Goal: Task Accomplishment & Management: Use online tool/utility

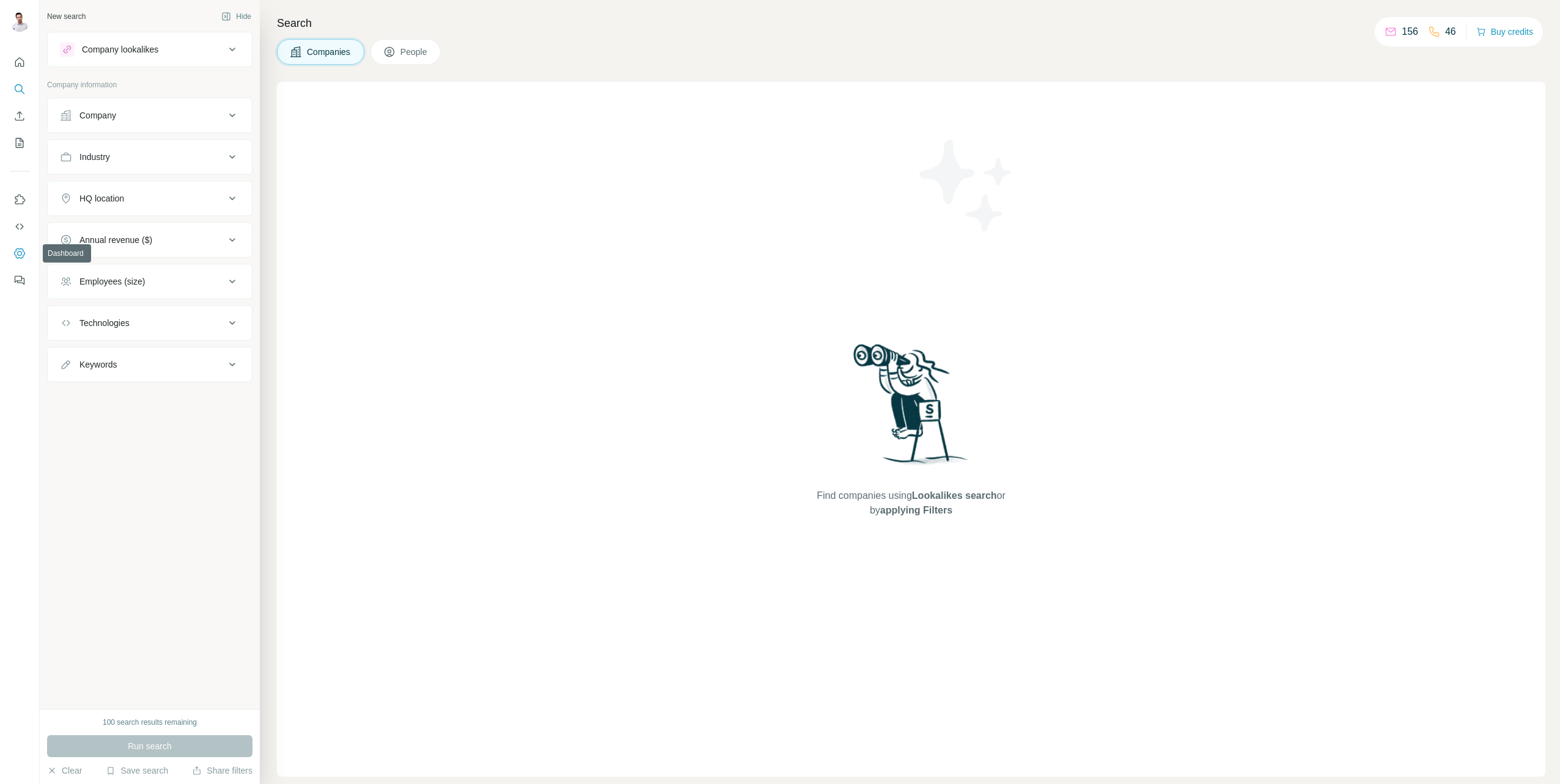
click at [19, 253] on icon "Dashboard" at bounding box center [20, 254] width 12 height 12
click at [18, 60] on icon "Quick start" at bounding box center [19, 62] width 9 height 9
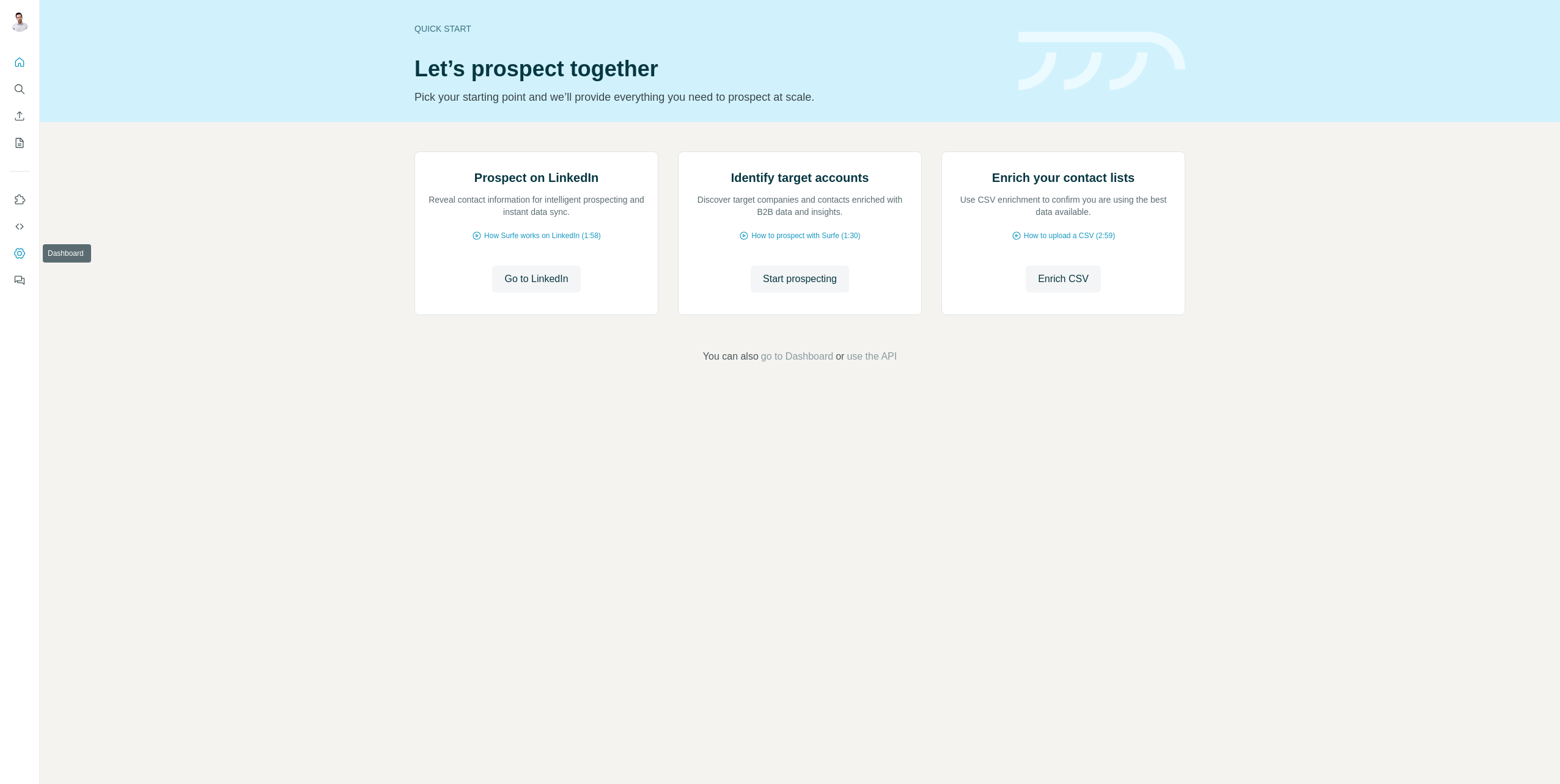
click at [21, 254] on icon "Dashboard" at bounding box center [20, 254] width 12 height 12
click at [21, 143] on icon "My lists" at bounding box center [20, 143] width 12 height 12
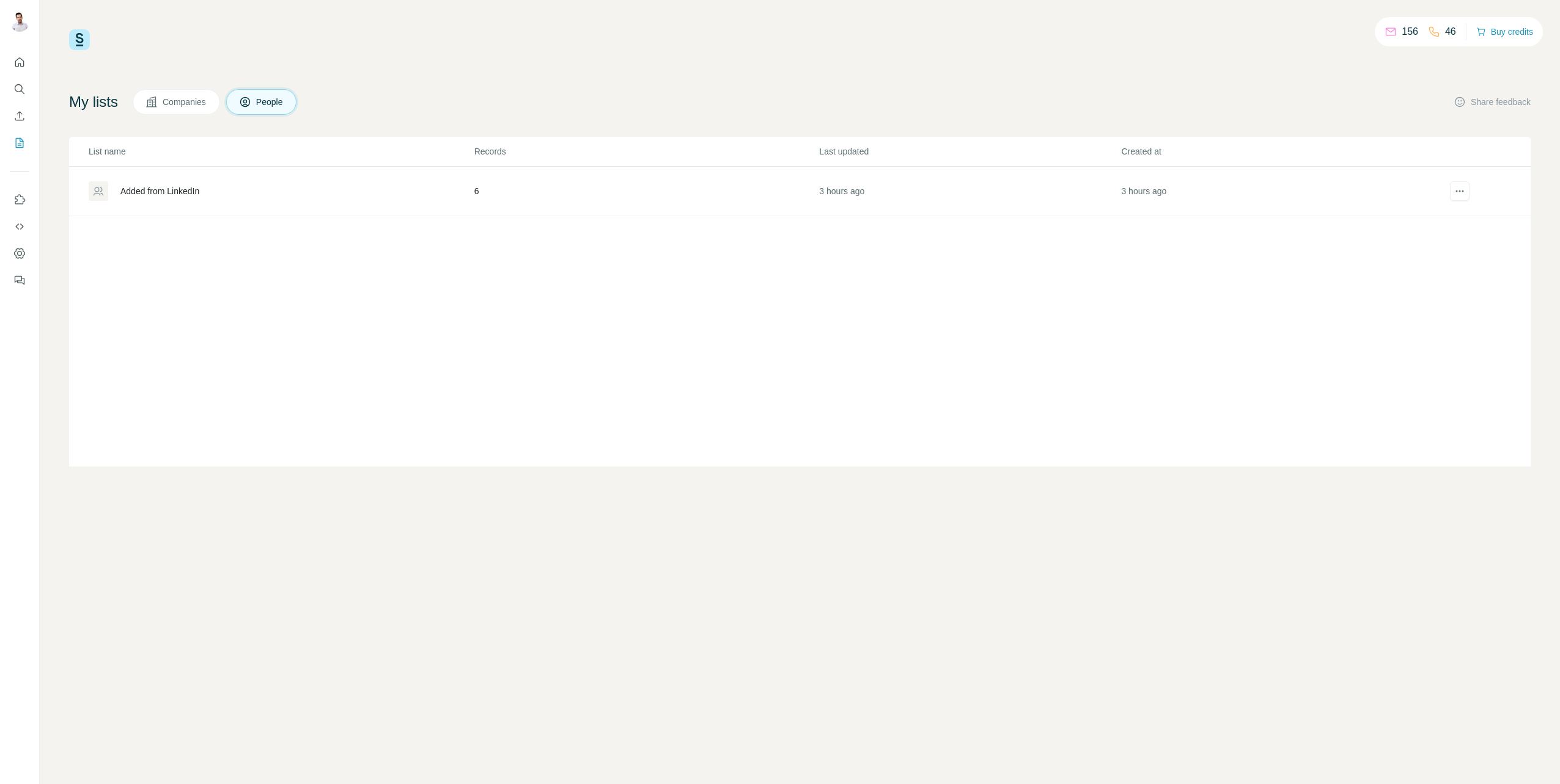
click at [179, 194] on div "Added from LinkedIn" at bounding box center [160, 191] width 79 height 12
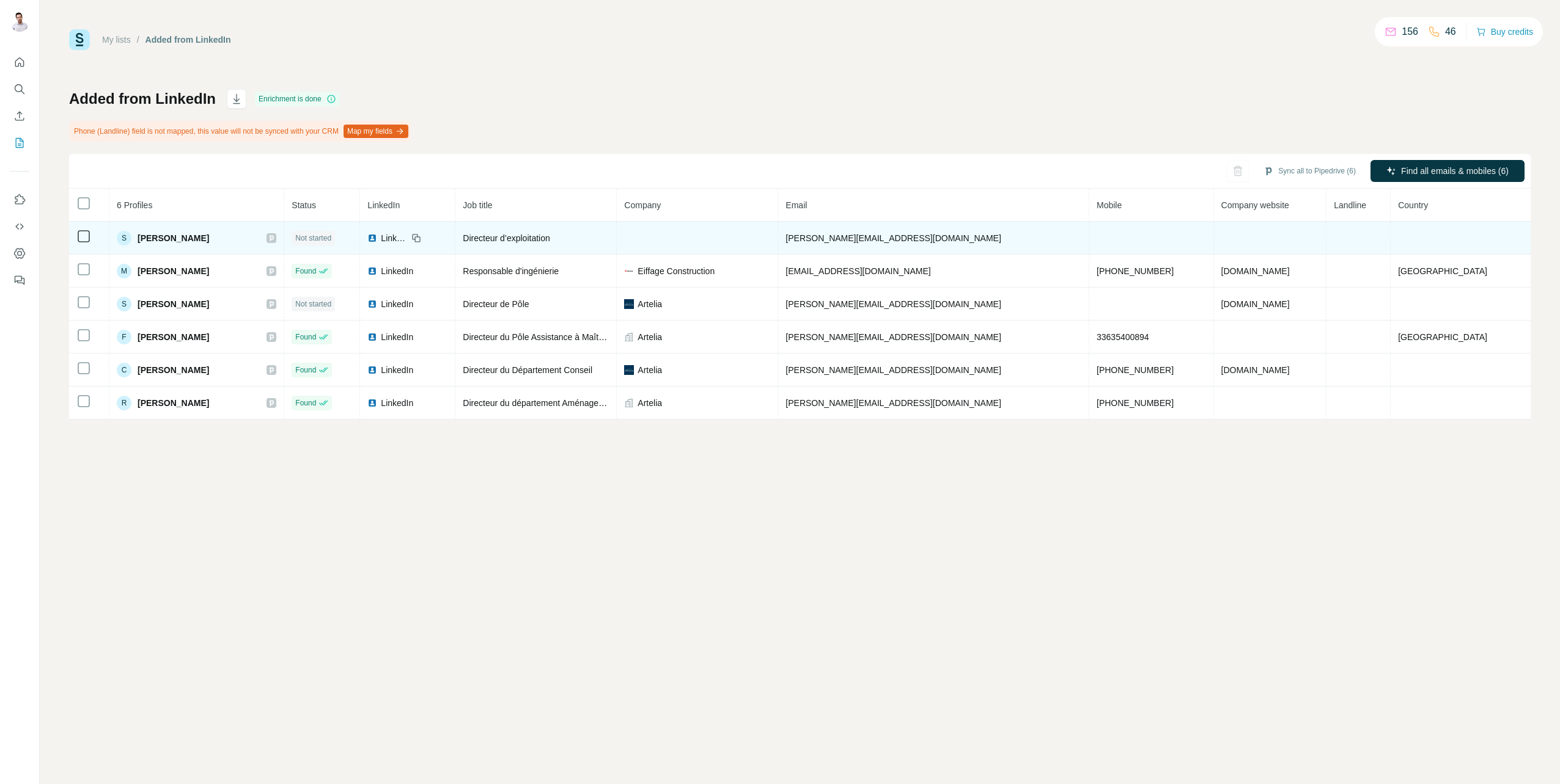
click at [549, 240] on span "Directeur d’exploitation" at bounding box center [506, 238] width 87 height 10
click at [608, 239] on div "Directeur d’exploitation" at bounding box center [536, 238] width 146 height 12
click at [735, 239] on td at bounding box center [697, 238] width 162 height 33
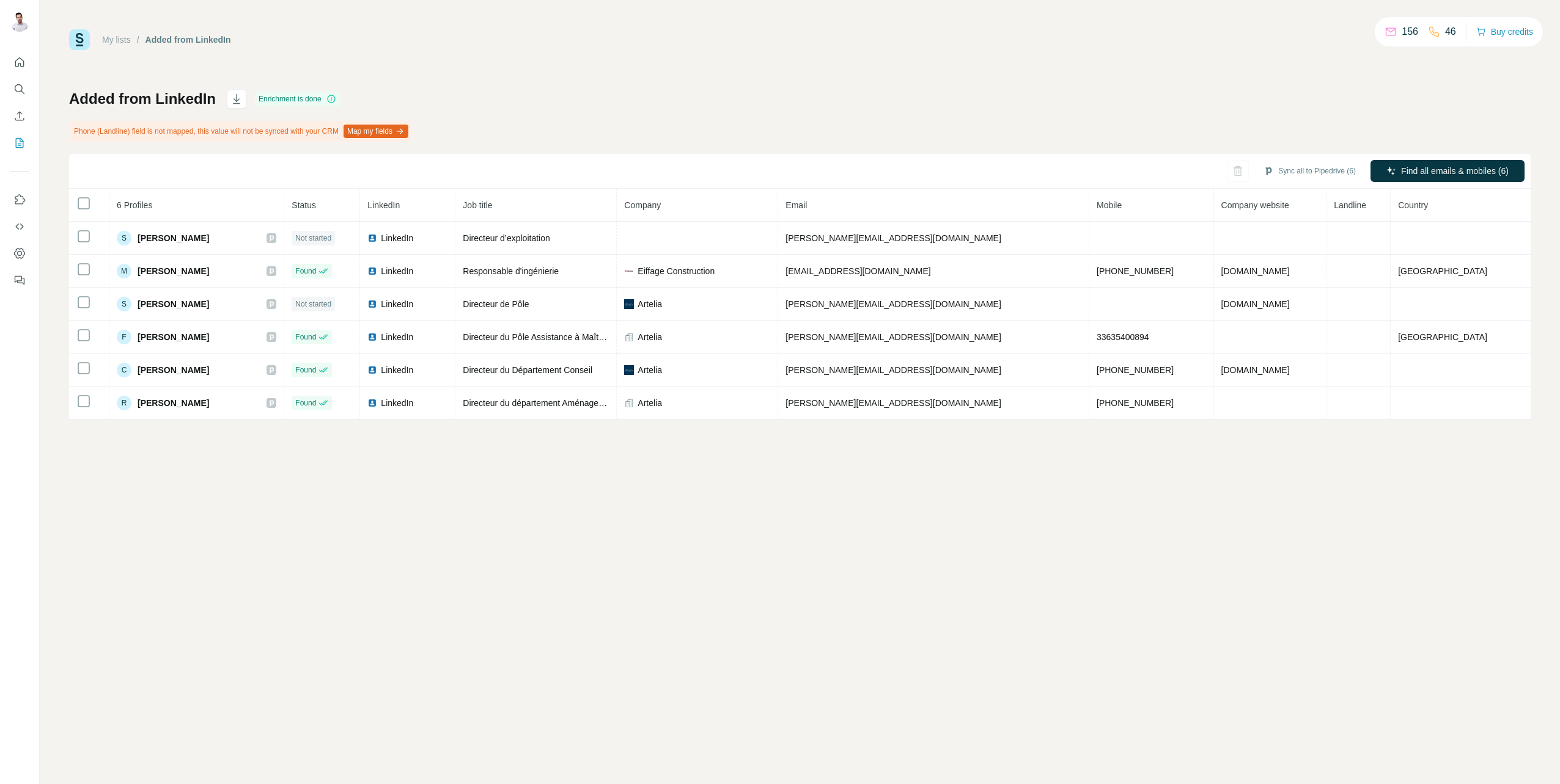
click at [408, 131] on button "Map my fields" at bounding box center [376, 131] width 65 height 14
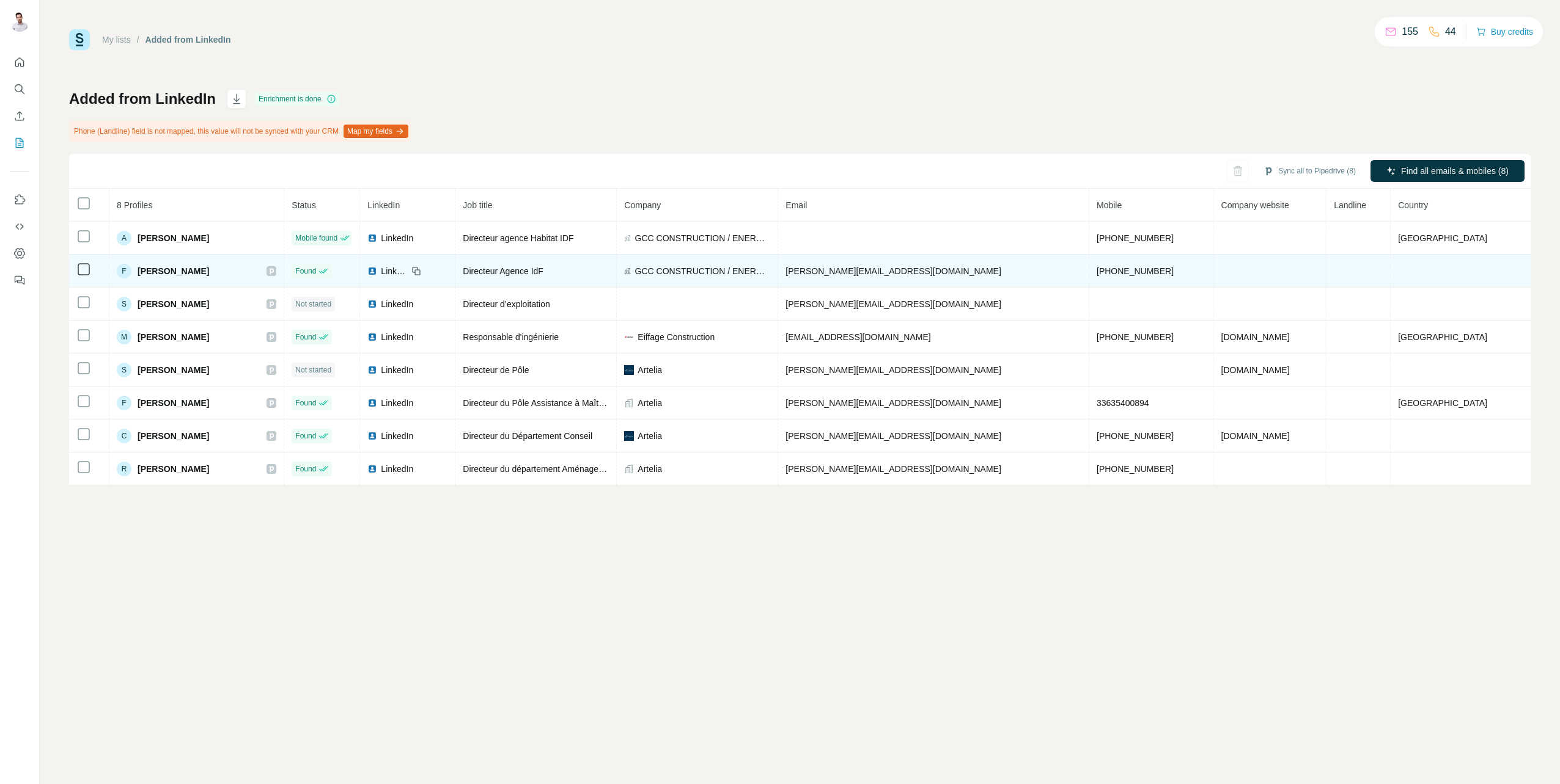
click at [768, 271] on span "GCC CONSTRUCTION / ENERGIE / IMMOBILIER" at bounding box center [703, 271] width 135 height 12
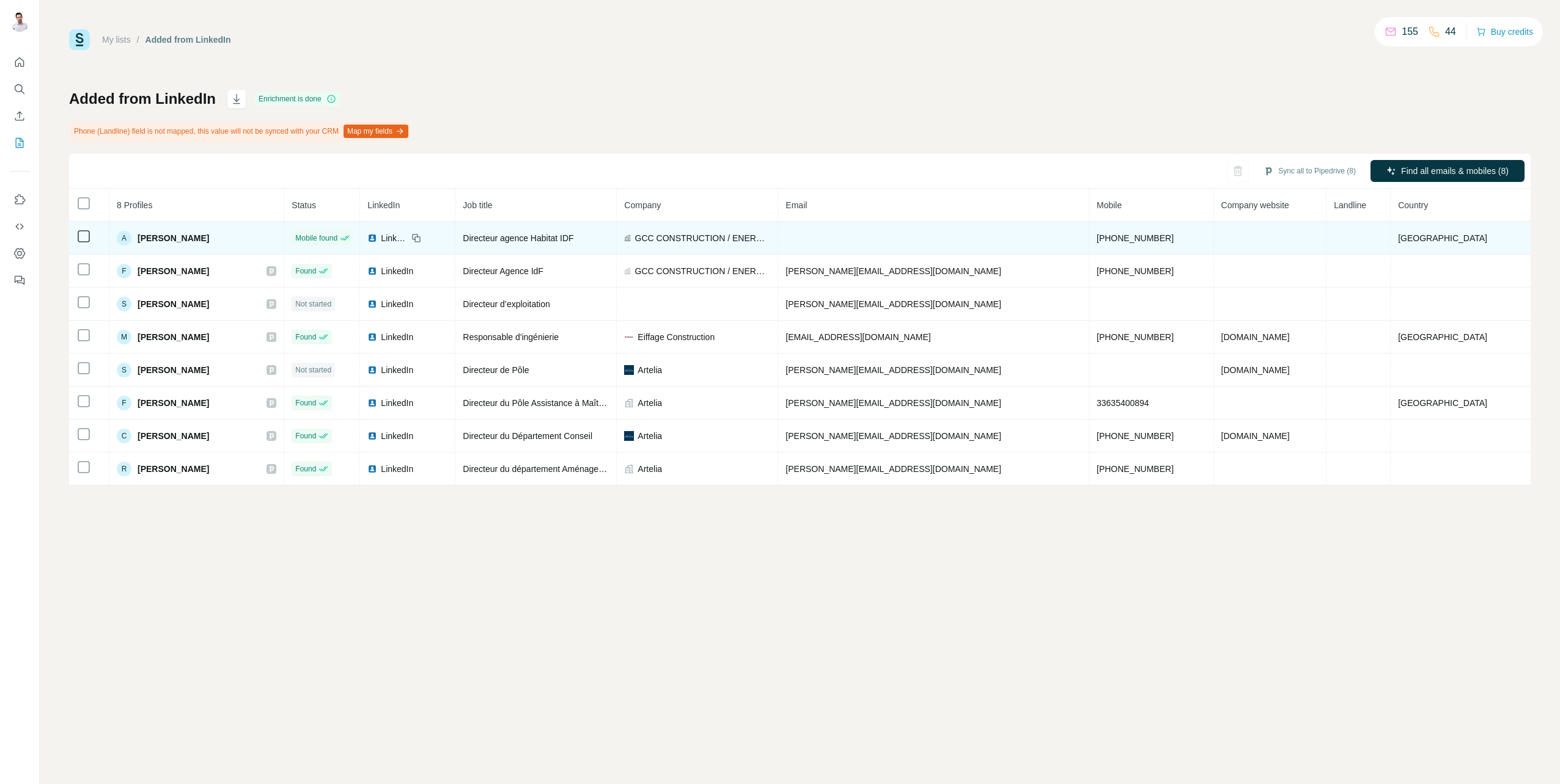
click at [276, 239] on div "A Alain Galidie" at bounding box center [197, 238] width 160 height 14
click at [769, 238] on span "GCC CONSTRUCTION / ENERGIE / IMMOBILIER" at bounding box center [703, 238] width 135 height 12
click at [408, 239] on span "LinkedIn" at bounding box center [394, 238] width 27 height 12
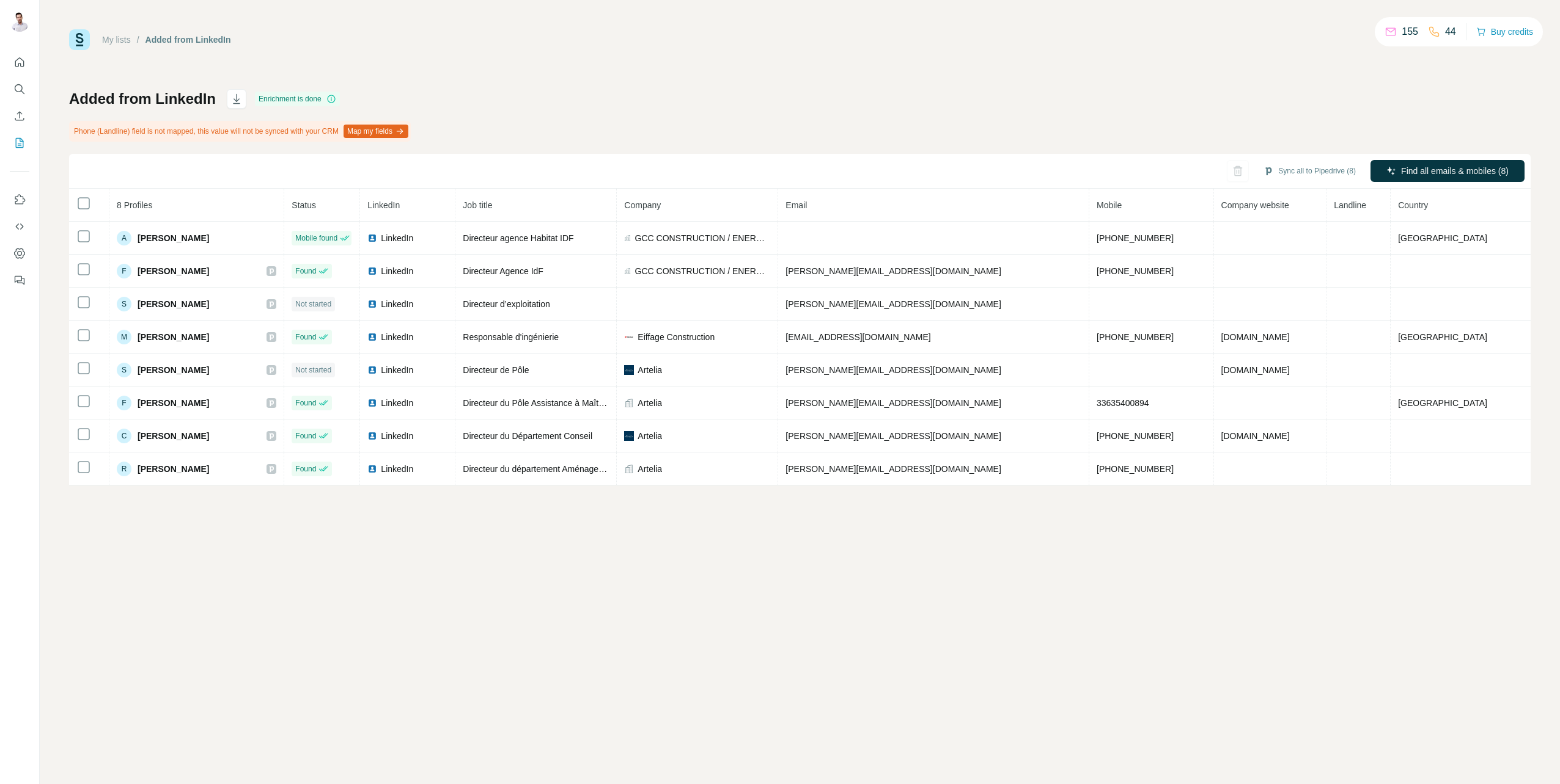
click at [408, 133] on button "Map my fields" at bounding box center [376, 131] width 65 height 14
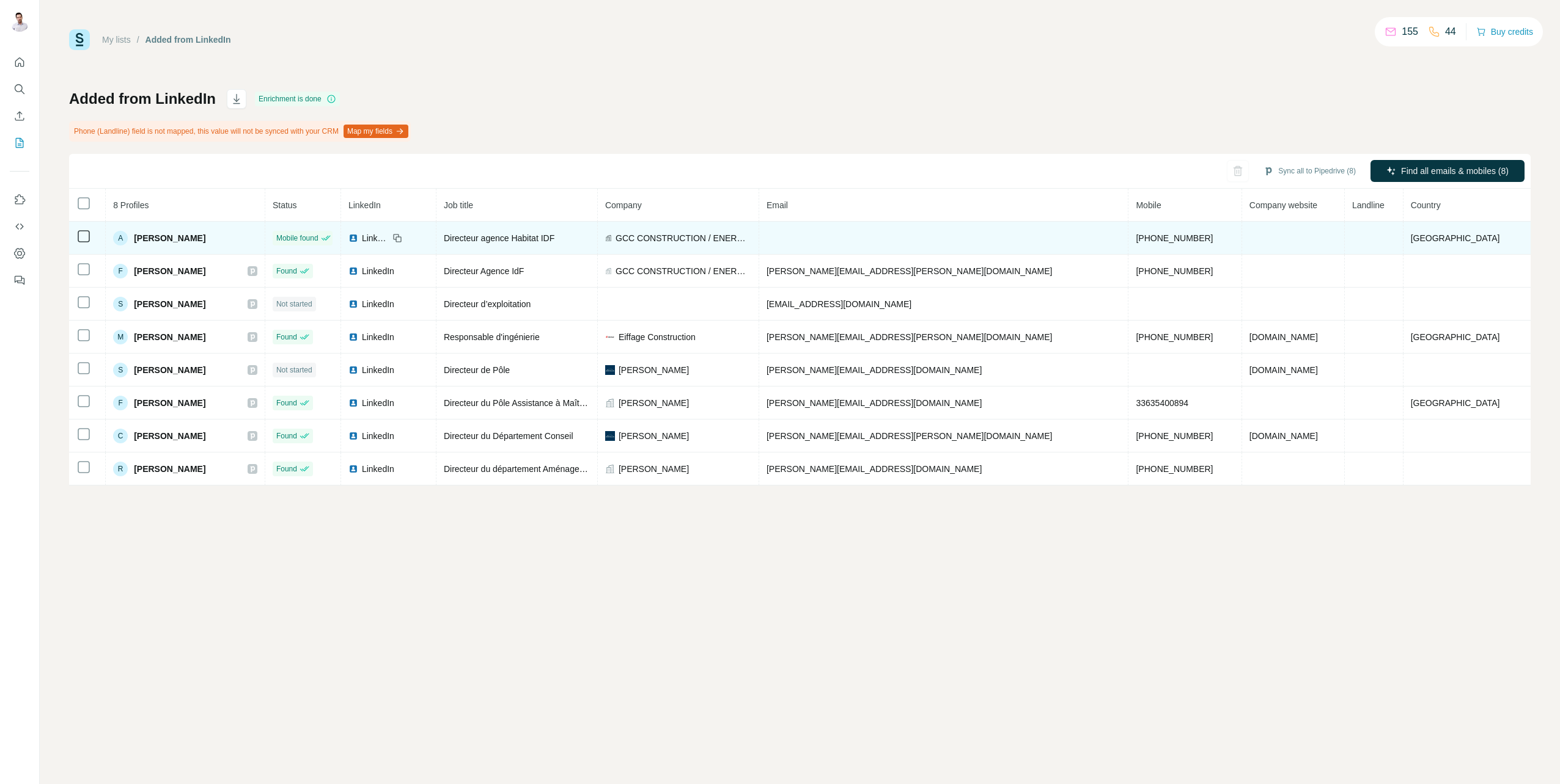
click at [751, 238] on span "GCC CONSTRUCTION / ENERGIE / IMMOBILIER" at bounding box center [683, 238] width 135 height 12
click at [901, 239] on td at bounding box center [944, 238] width 370 height 33
click at [929, 239] on td at bounding box center [944, 238] width 370 height 33
click at [554, 240] on span "Directeur agence Habitat IDF" at bounding box center [498, 238] width 111 height 10
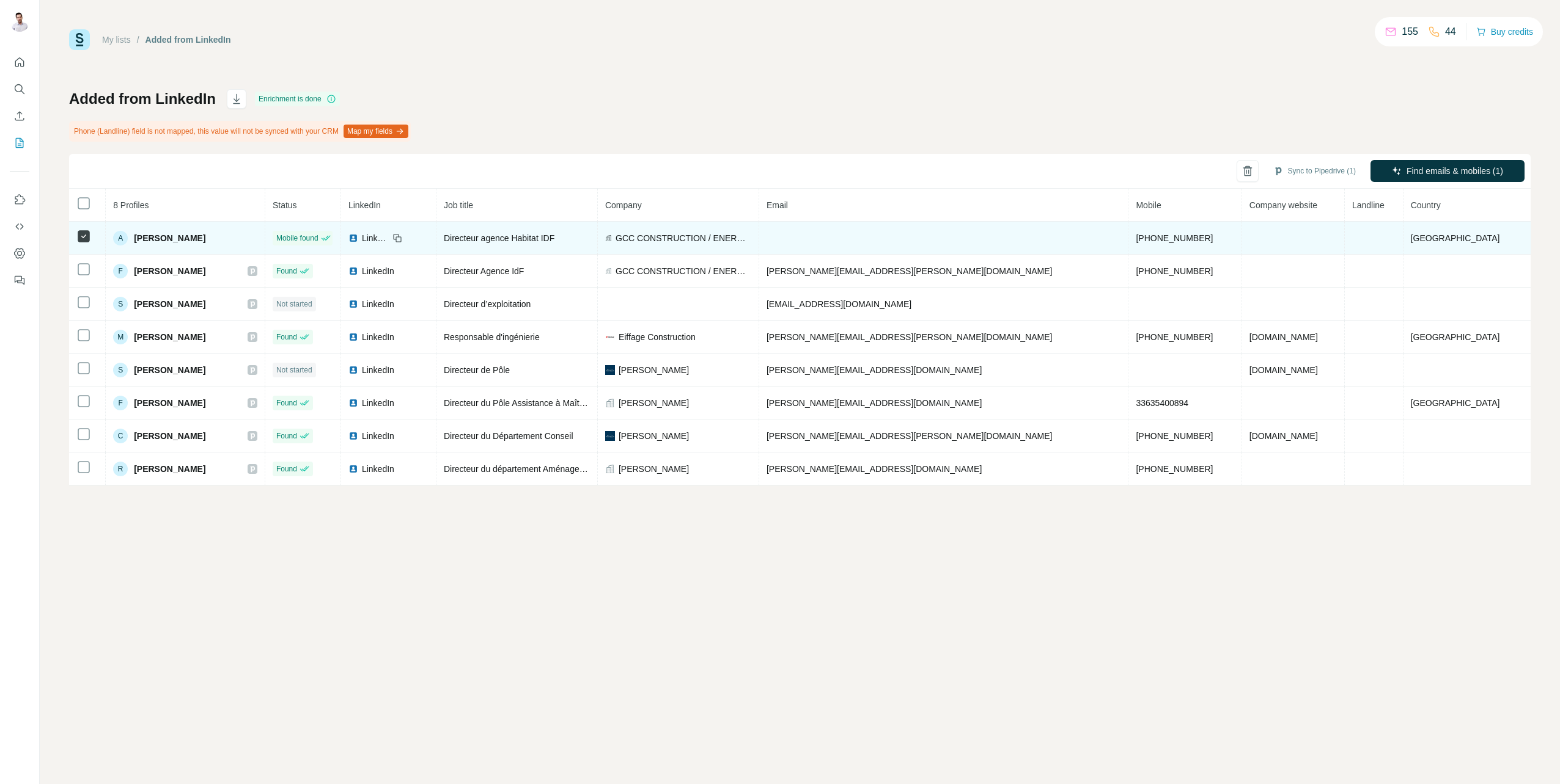
click at [751, 240] on span "GCC CONSTRUCTION / ENERGIE / IMMOBILIER" at bounding box center [683, 238] width 135 height 12
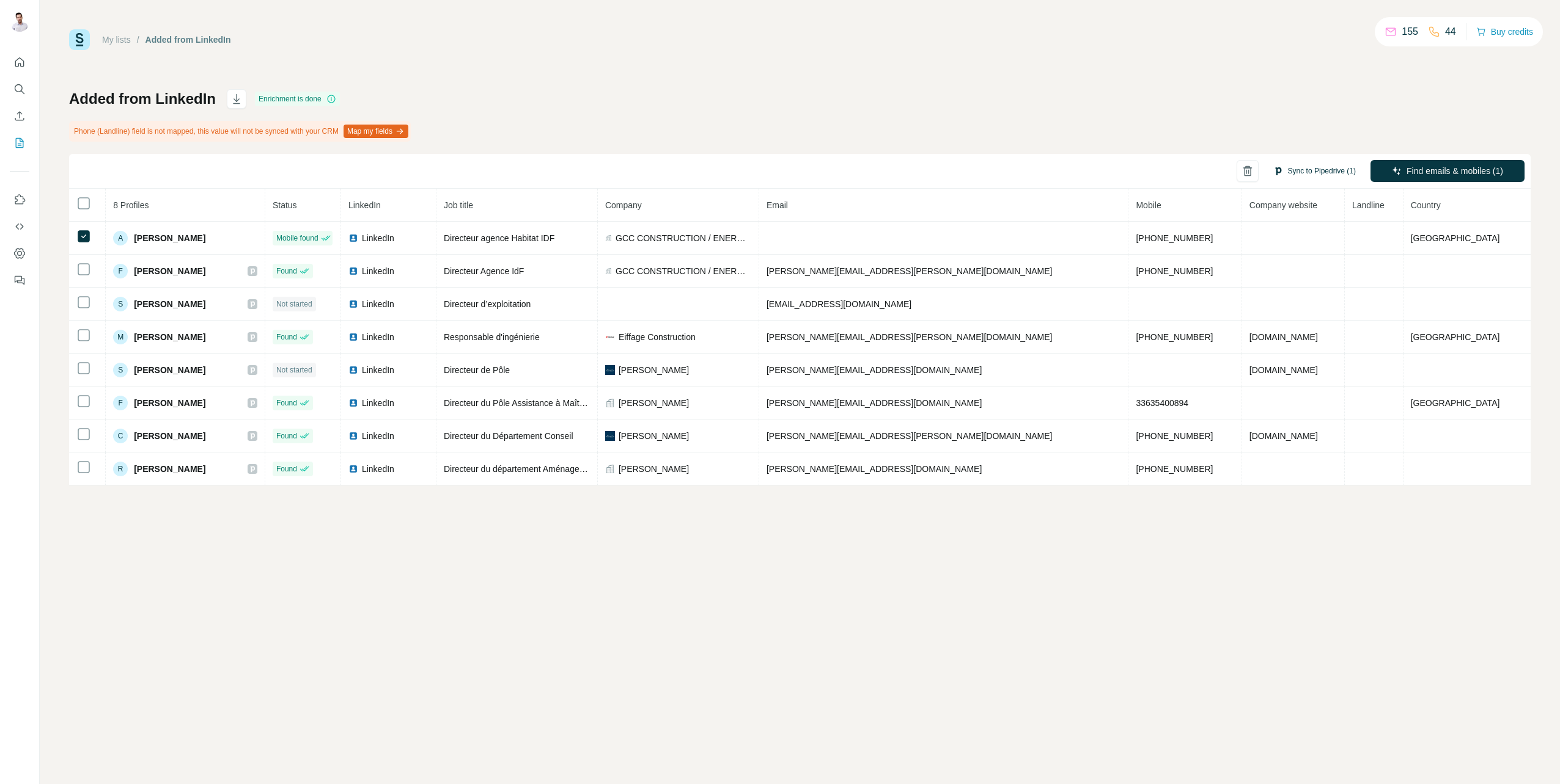
click at [1319, 169] on button "Sync to Pipedrive (1)" at bounding box center [1314, 171] width 100 height 19
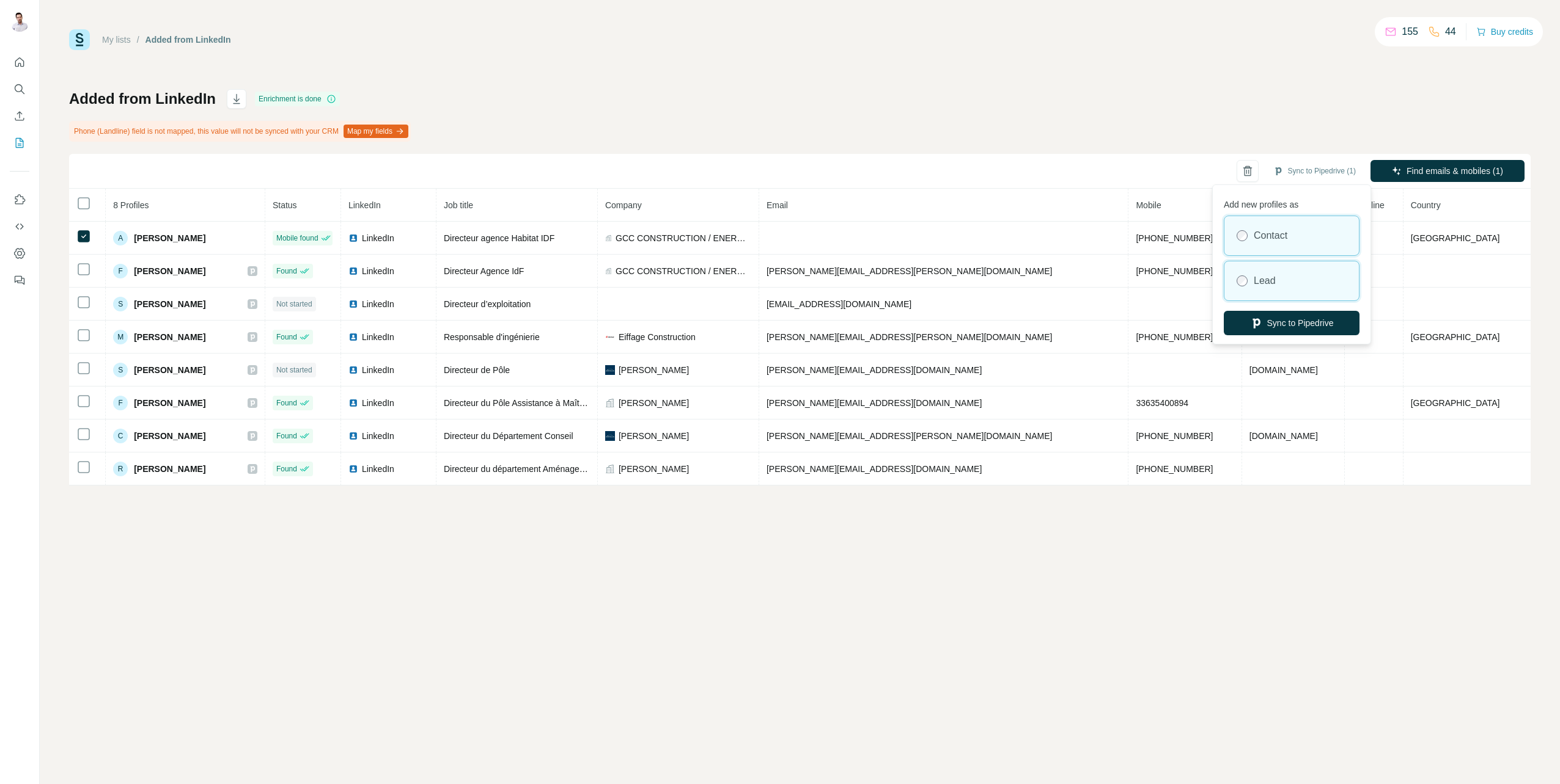
click at [1275, 282] on label "Lead" at bounding box center [1264, 280] width 22 height 14
click at [1286, 326] on button "Sync to Pipedrive" at bounding box center [1291, 323] width 135 height 25
